Goal: Find specific page/section: Find specific page/section

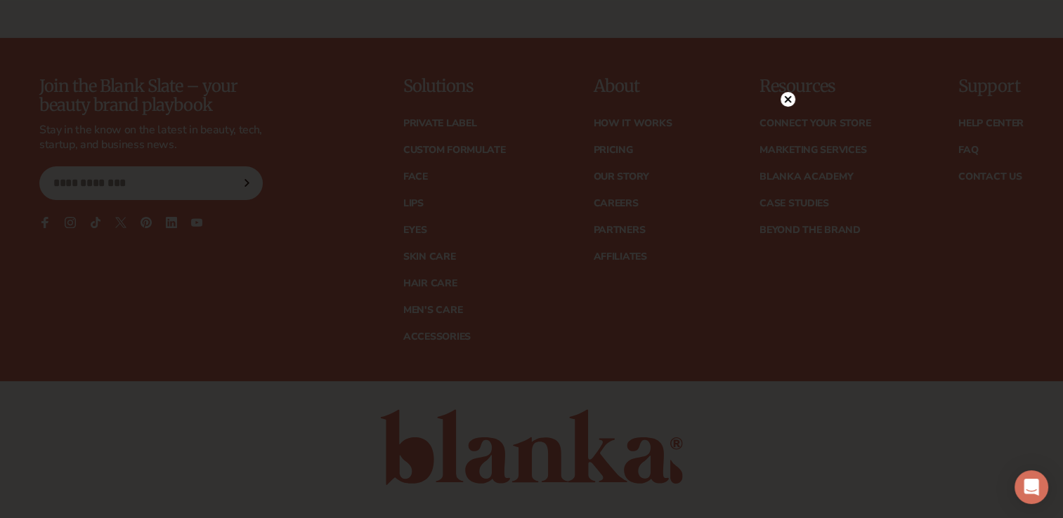
scroll to position [5825, 0]
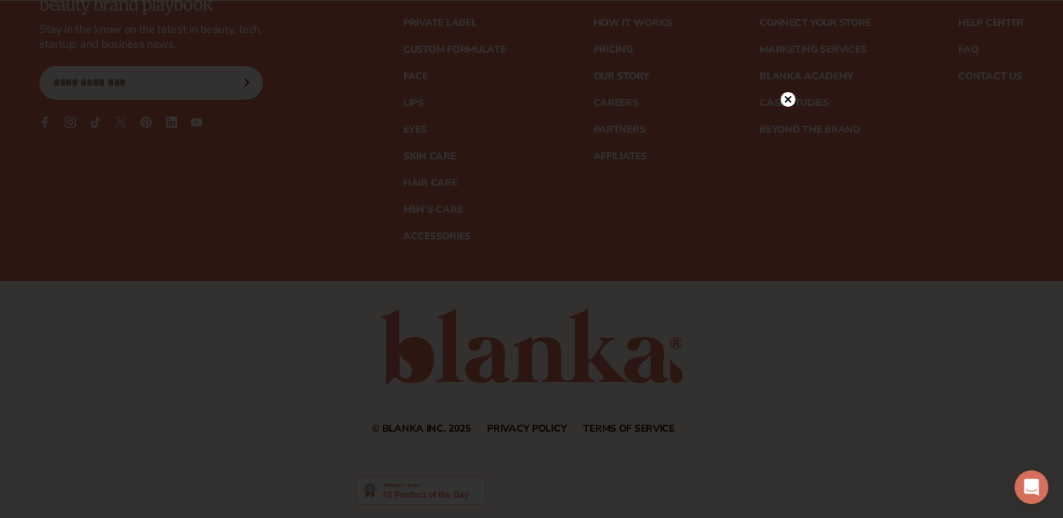
click at [784, 103] on circle at bounding box center [787, 99] width 15 height 15
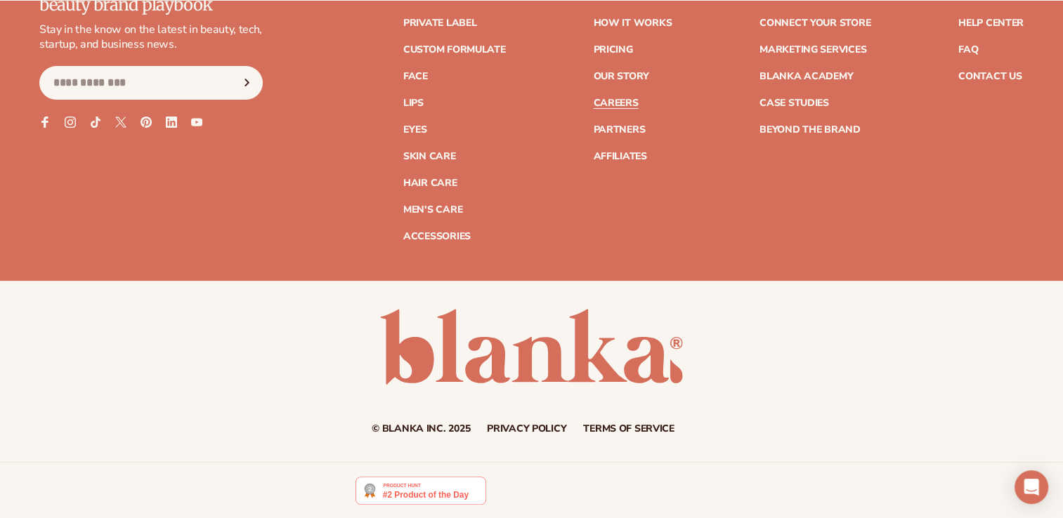
click at [624, 103] on link "Careers" at bounding box center [615, 103] width 45 height 10
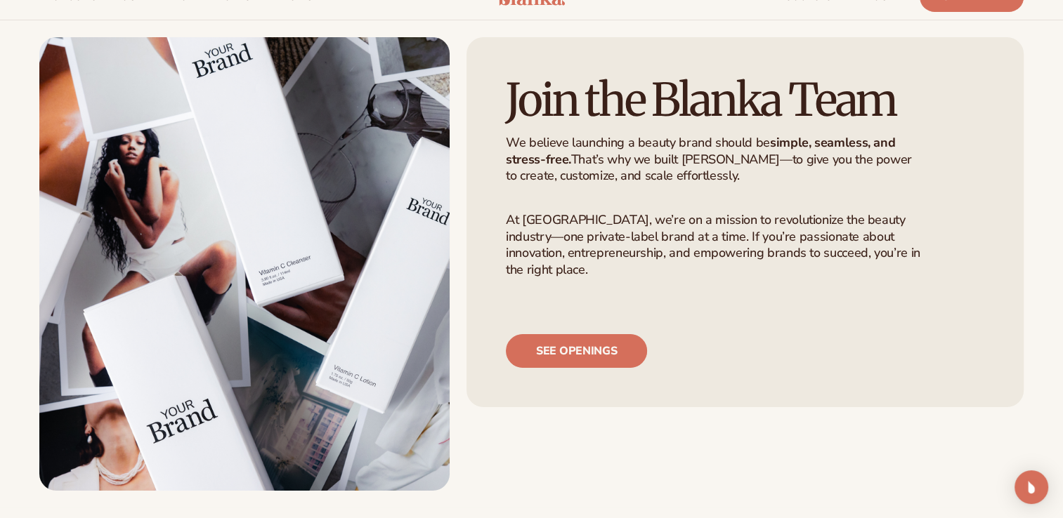
scroll to position [70, 0]
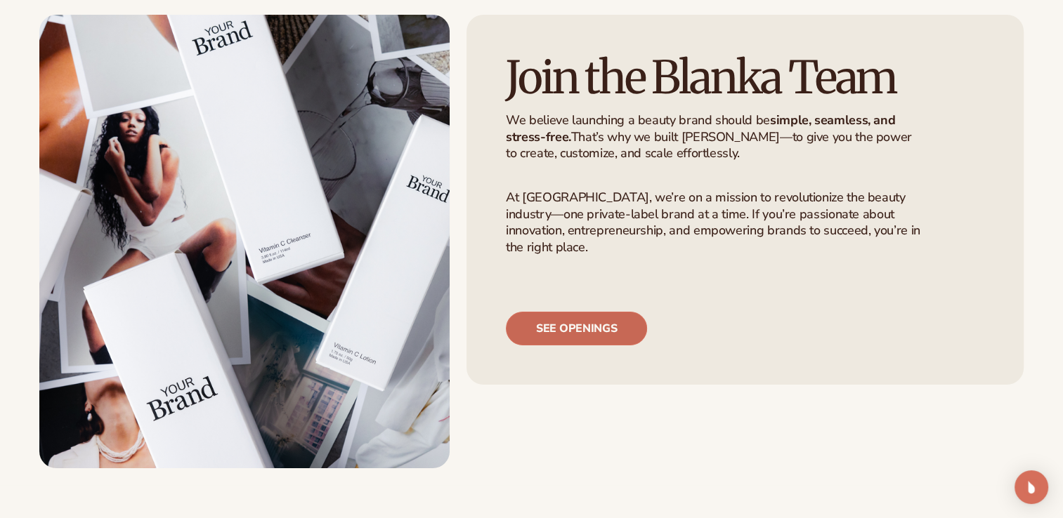
click at [610, 346] on link "See openings" at bounding box center [576, 329] width 141 height 34
